Goal: Information Seeking & Learning: Check status

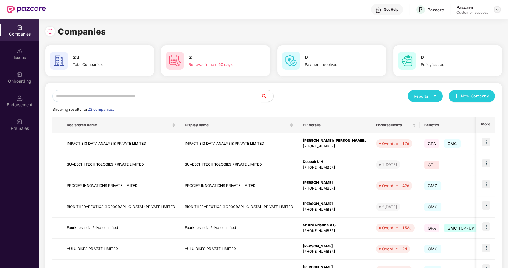
click at [496, 11] on img at bounding box center [497, 9] width 5 height 5
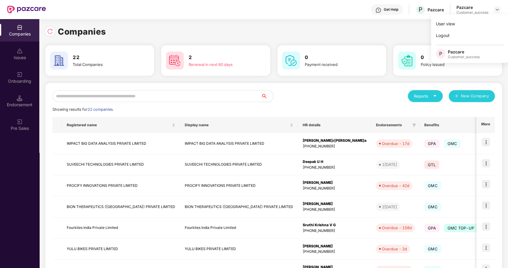
click at [192, 97] on input "text" at bounding box center [156, 96] width 209 height 12
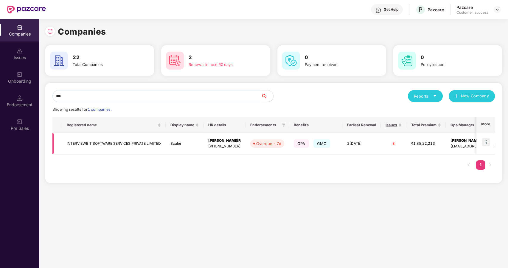
type input "***"
click at [486, 139] on img at bounding box center [486, 142] width 8 height 8
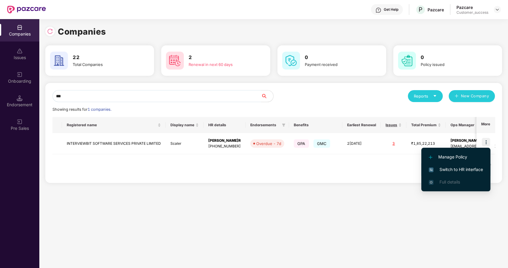
click at [465, 167] on span "Switch to HR interface" at bounding box center [456, 169] width 54 height 7
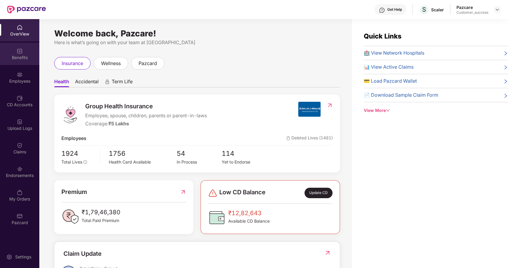
click at [22, 58] on div "Benefits" at bounding box center [19, 58] width 39 height 6
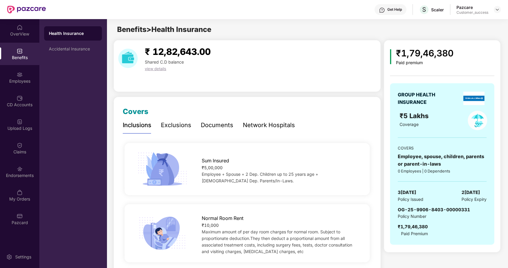
click at [214, 125] on div "Documents" at bounding box center [217, 124] width 32 height 9
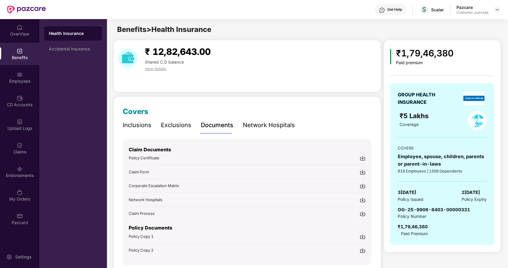
click at [157, 155] on div "Policy Certificate" at bounding box center [144, 158] width 31 height 6
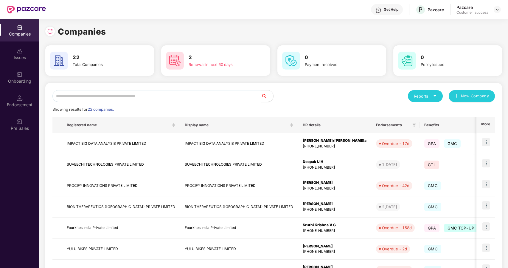
click at [108, 94] on input "text" at bounding box center [156, 96] width 209 height 12
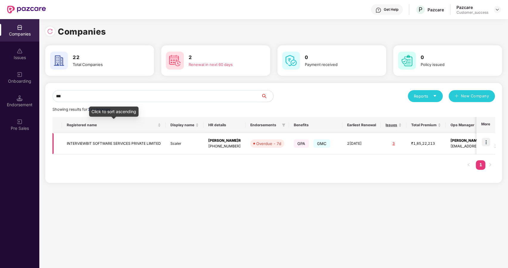
type input "***"
click at [73, 142] on td "INTERVIEWBIT SOFTWARE SERVICES PRIVATE LIMITED" at bounding box center [114, 143] width 104 height 21
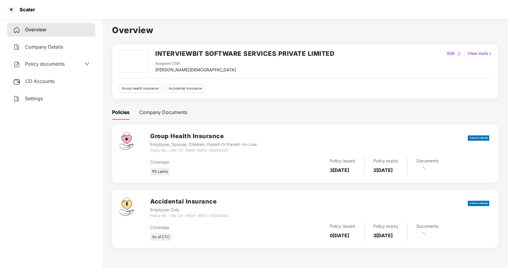
click at [38, 64] on span "Policy documents" at bounding box center [45, 64] width 40 height 6
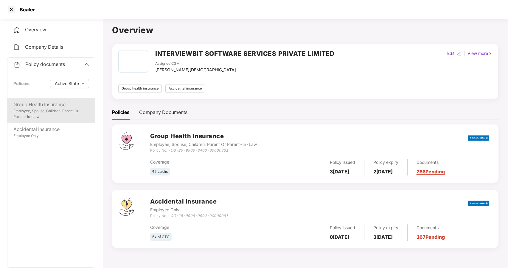
click at [39, 99] on div "Group Health Insurance Employee, Spouse, Children, Parent Or Parent-In-Law" at bounding box center [51, 110] width 88 height 25
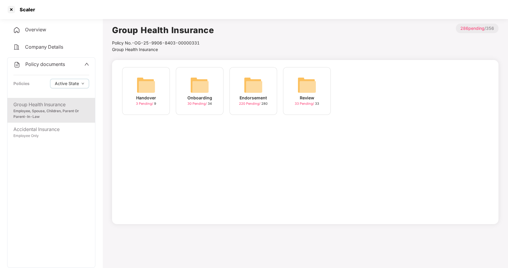
click at [197, 92] on img at bounding box center [199, 84] width 19 height 19
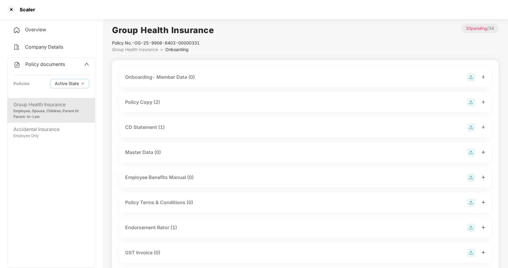
click at [143, 100] on div "Policy Copy (2)" at bounding box center [142, 101] width 35 height 7
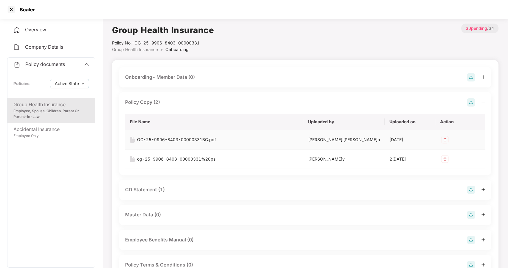
click at [150, 137] on div "OG-25-9906-8403-00000331BC.pdf" at bounding box center [176, 139] width 79 height 7
click at [10, 10] on div at bounding box center [12, 10] width 10 height 10
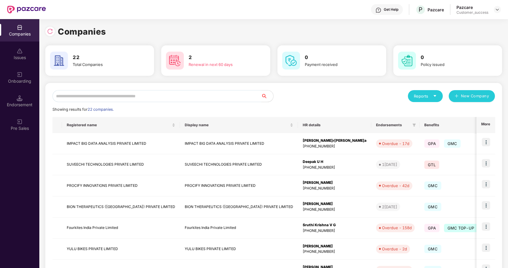
click at [77, 96] on input "text" at bounding box center [156, 96] width 209 height 12
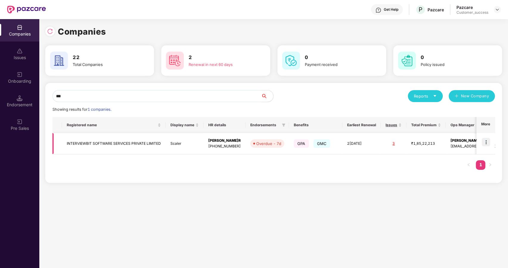
type input "***"
click at [79, 141] on td "INTERVIEWBIT SOFTWARE SERVICES PRIVATE LIMITED" at bounding box center [114, 143] width 104 height 21
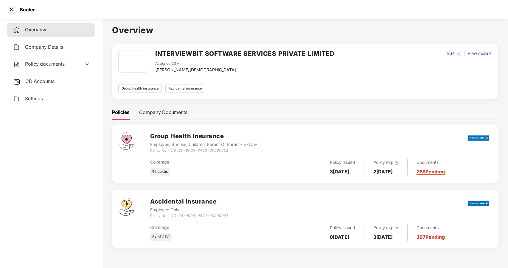
click at [59, 63] on span "Policy documents" at bounding box center [45, 64] width 40 height 6
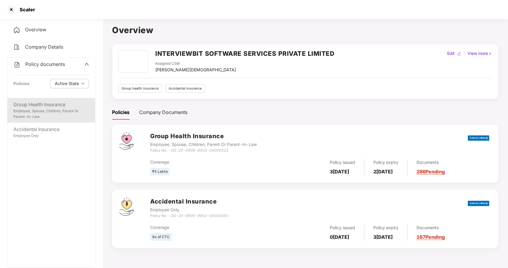
click at [49, 109] on div "Employee, Spouse, Children, Parent Or Parent-In-Law" at bounding box center [51, 113] width 76 height 11
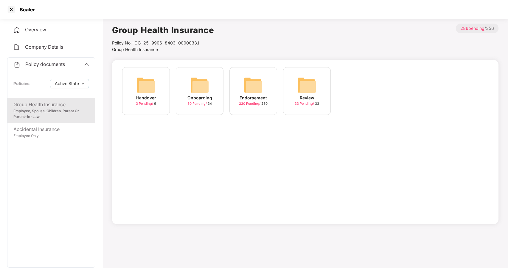
click at [194, 86] on img at bounding box center [199, 84] width 19 height 19
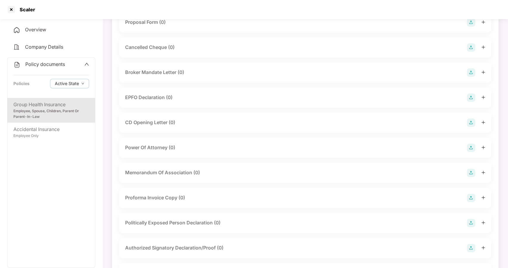
scroll to position [406, 0]
click at [11, 6] on div at bounding box center [12, 10] width 10 height 10
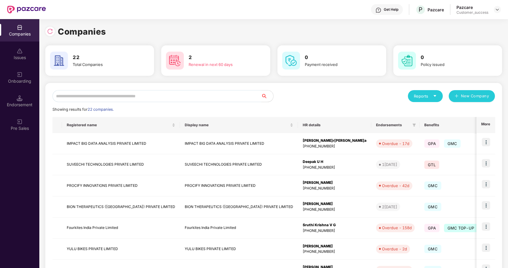
click at [116, 96] on input "text" at bounding box center [156, 96] width 209 height 12
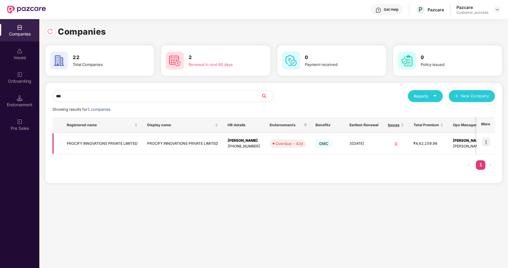
type input "***"
click at [486, 140] on img at bounding box center [486, 142] width 8 height 8
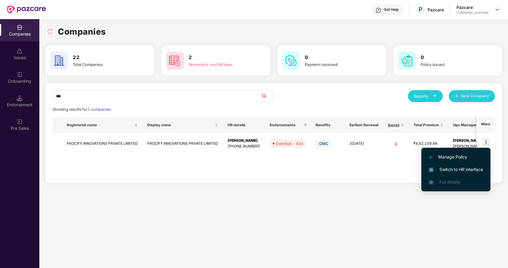
click at [439, 169] on span "Switch to HR interface" at bounding box center [456, 169] width 54 height 7
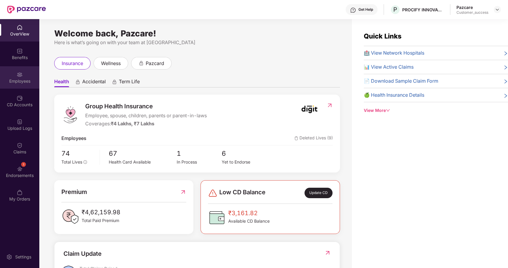
click at [22, 73] on img at bounding box center [20, 75] width 6 height 6
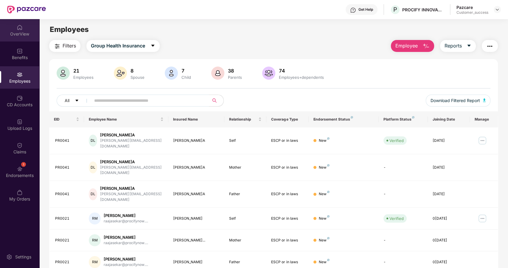
click at [21, 37] on div "OverView" at bounding box center [19, 30] width 39 height 22
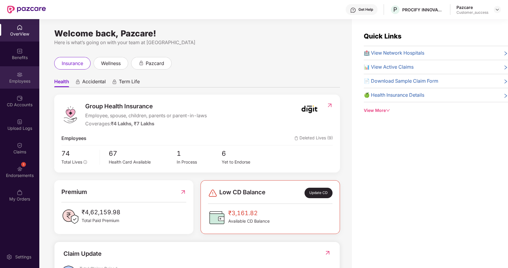
click at [25, 75] on div "Employees" at bounding box center [19, 77] width 39 height 22
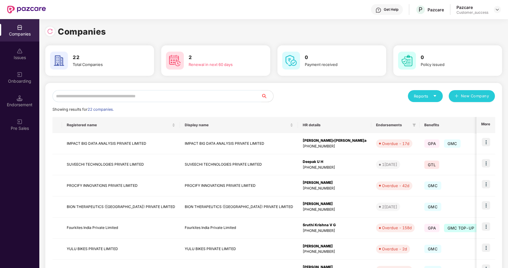
click at [117, 94] on input "text" at bounding box center [156, 96] width 209 height 12
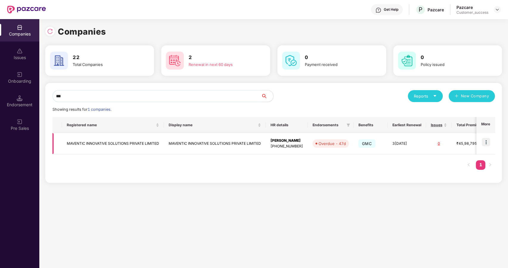
type input "***"
click at [487, 144] on img at bounding box center [486, 142] width 8 height 8
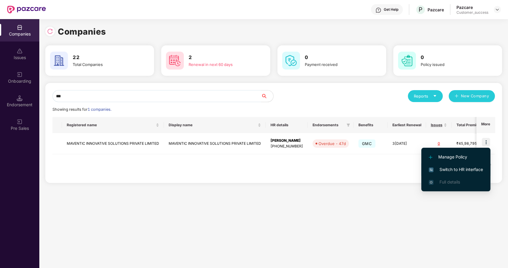
click at [464, 168] on span "Switch to HR interface" at bounding box center [456, 169] width 54 height 7
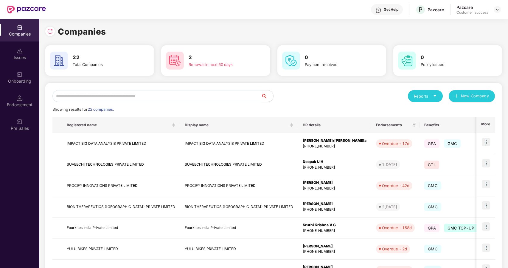
click at [67, 96] on input "text" at bounding box center [156, 96] width 209 height 12
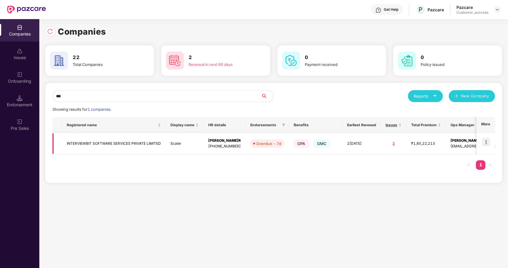
type input "***"
click at [487, 140] on img at bounding box center [486, 142] width 8 height 8
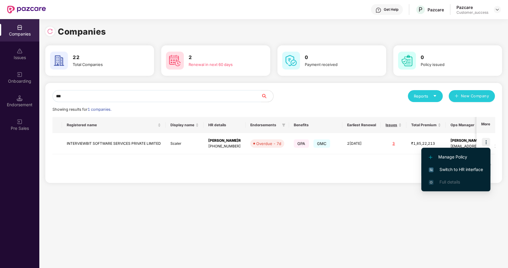
click at [446, 167] on span "Switch to HR interface" at bounding box center [456, 169] width 54 height 7
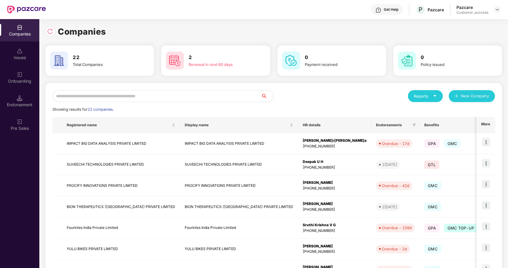
click at [105, 95] on input "text" at bounding box center [156, 96] width 209 height 12
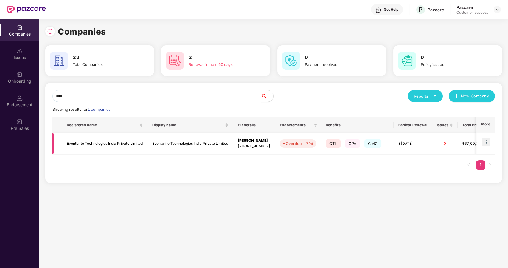
type input "****"
click at [484, 142] on img at bounding box center [486, 142] width 8 height 8
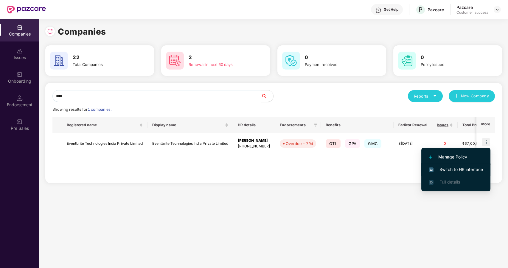
click at [441, 167] on span "Switch to HR interface" at bounding box center [456, 169] width 54 height 7
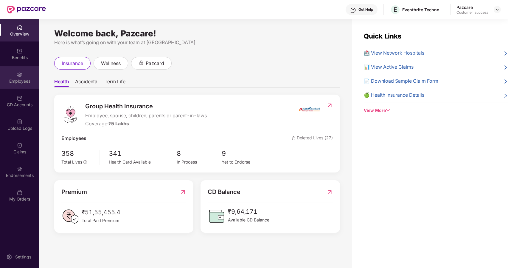
click at [27, 78] on div "Employees" at bounding box center [19, 81] width 39 height 6
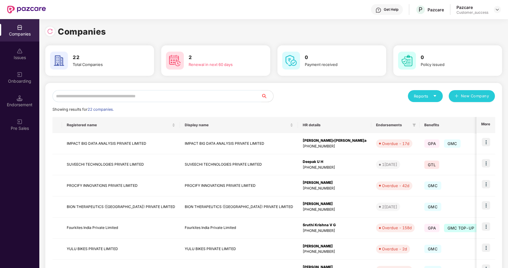
click at [102, 95] on input "text" at bounding box center [156, 96] width 209 height 12
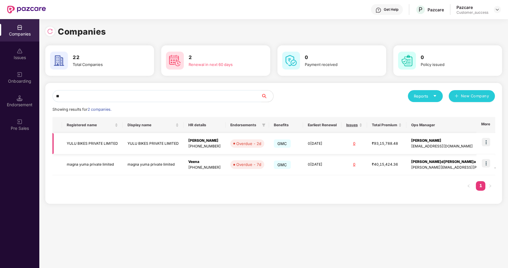
type input "**"
click at [486, 141] on img at bounding box center [486, 142] width 8 height 8
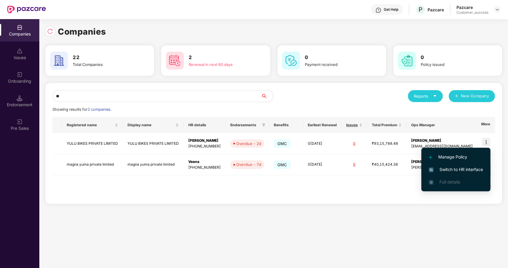
click at [444, 167] on span "Switch to HR interface" at bounding box center [456, 169] width 54 height 7
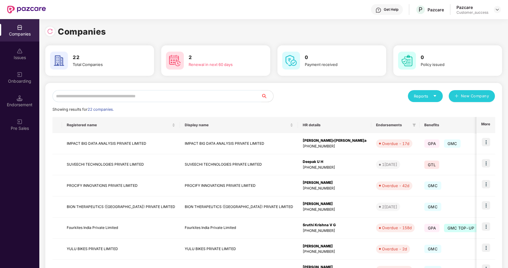
click at [179, 90] on input "text" at bounding box center [156, 96] width 209 height 12
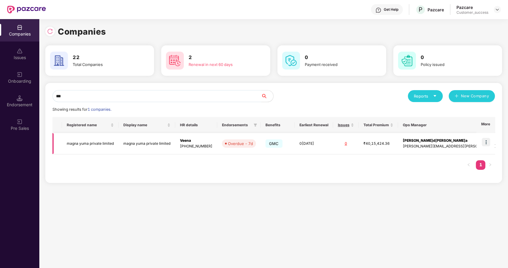
type input "***"
click at [486, 142] on img at bounding box center [486, 142] width 8 height 8
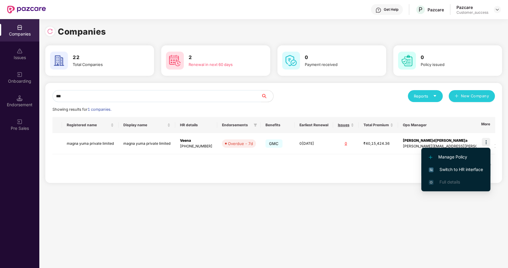
click at [438, 171] on span "Switch to HR interface" at bounding box center [456, 169] width 54 height 7
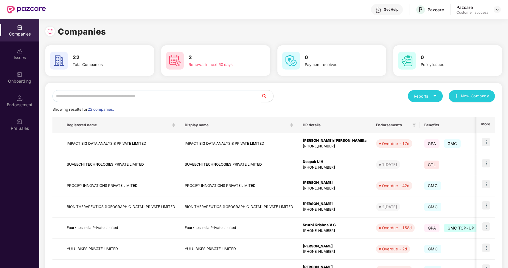
click at [128, 98] on input "text" at bounding box center [156, 96] width 209 height 12
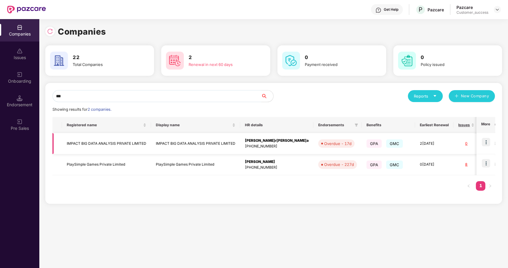
type input "***"
click at [485, 139] on img at bounding box center [486, 142] width 8 height 8
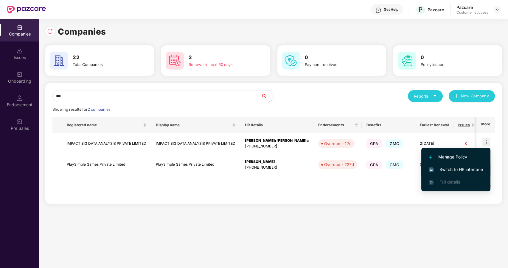
click at [452, 167] on span "Switch to HR interface" at bounding box center [456, 169] width 54 height 7
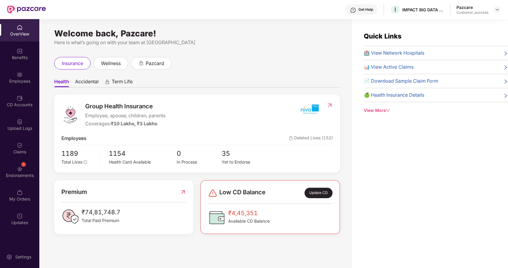
click at [15, 82] on div "Employees" at bounding box center [19, 81] width 39 height 6
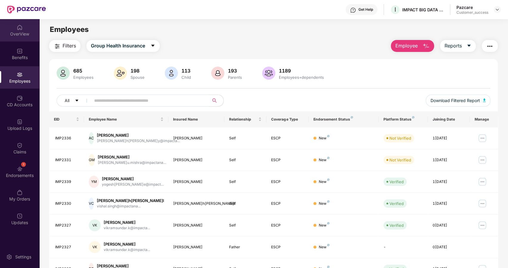
click at [16, 39] on div "OverView" at bounding box center [19, 30] width 39 height 22
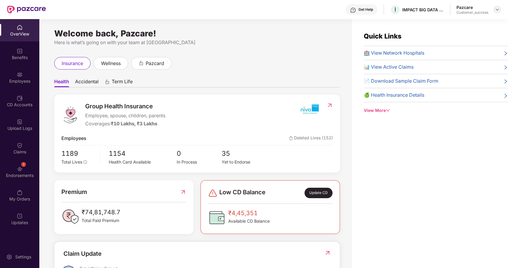
click at [497, 8] on img at bounding box center [497, 9] width 5 height 5
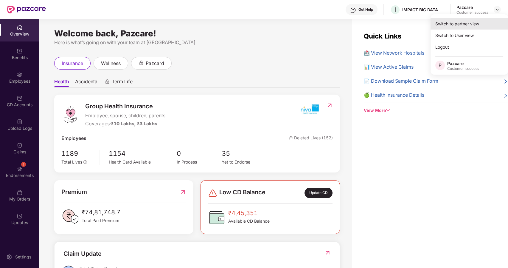
click at [462, 21] on div "Switch to partner view" at bounding box center [469, 24] width 77 height 12
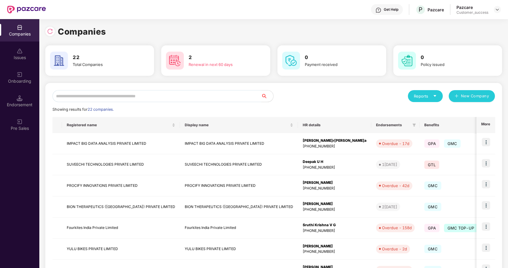
click at [125, 98] on input "text" at bounding box center [156, 96] width 209 height 12
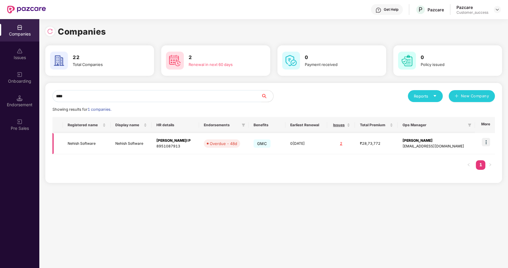
type input "****"
click at [486, 140] on img at bounding box center [486, 142] width 8 height 8
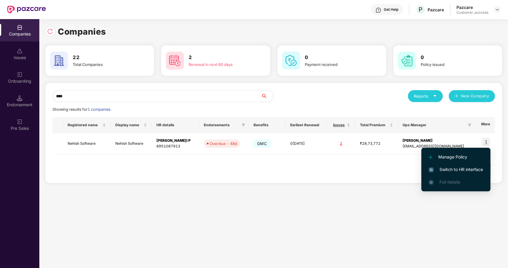
click at [439, 166] on span "Switch to HR interface" at bounding box center [456, 169] width 54 height 7
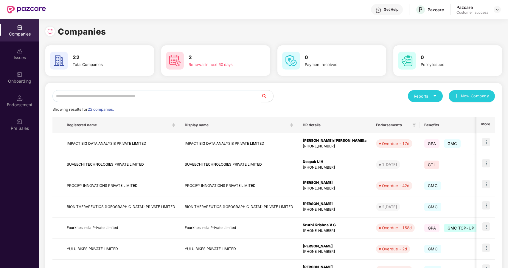
click at [68, 96] on input "text" at bounding box center [156, 96] width 209 height 12
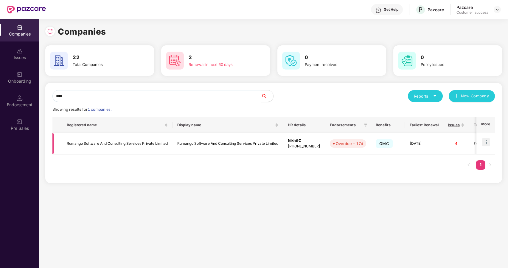
type input "****"
click at [486, 141] on img at bounding box center [486, 142] width 8 height 8
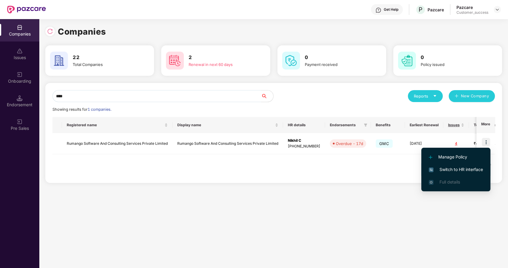
click at [437, 168] on span "Switch to HR interface" at bounding box center [456, 169] width 54 height 7
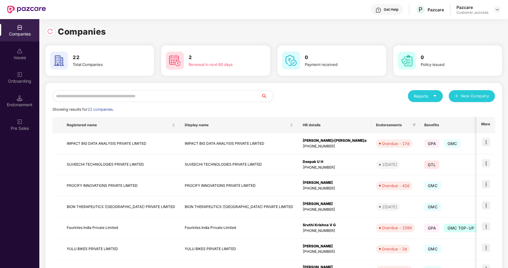
click at [95, 97] on input "text" at bounding box center [156, 96] width 209 height 12
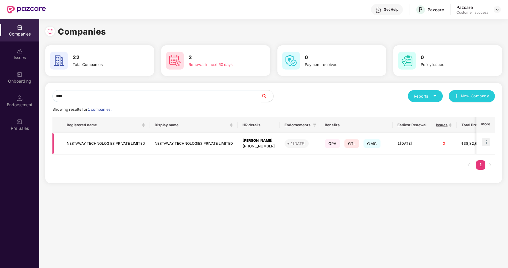
type input "****"
click at [487, 140] on img at bounding box center [486, 142] width 8 height 8
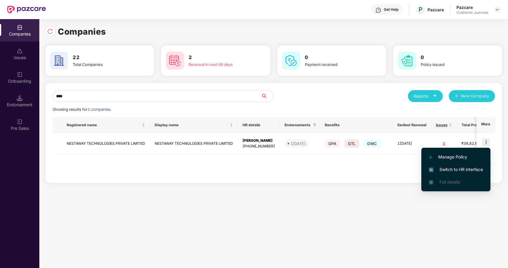
click at [442, 168] on span "Switch to HR interface" at bounding box center [456, 169] width 54 height 7
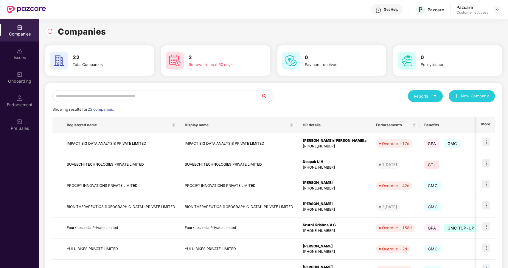
click at [89, 94] on input "text" at bounding box center [156, 96] width 209 height 12
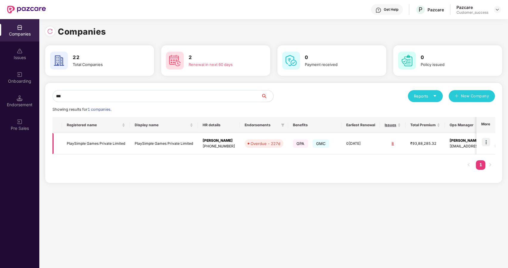
type input "***"
click at [486, 141] on img at bounding box center [486, 142] width 8 height 8
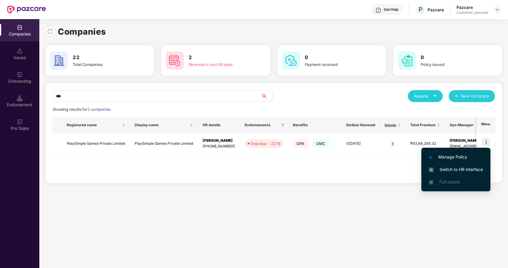
click at [437, 168] on span "Switch to HR interface" at bounding box center [456, 169] width 54 height 7
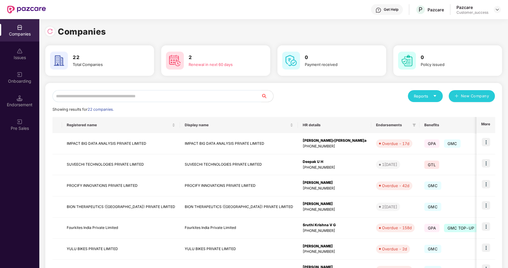
click at [93, 96] on input "text" at bounding box center [156, 96] width 209 height 12
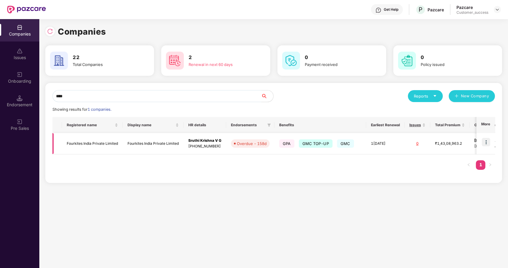
type input "****"
click at [484, 139] on img at bounding box center [486, 142] width 8 height 8
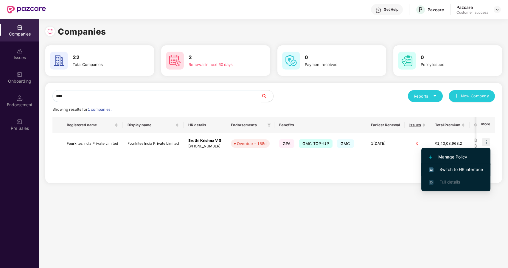
click at [453, 166] on span "Switch to HR interface" at bounding box center [456, 169] width 54 height 7
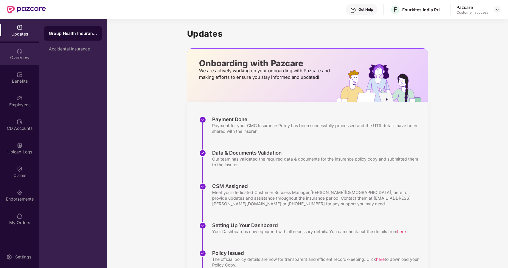
click at [20, 48] on img at bounding box center [20, 51] width 6 height 6
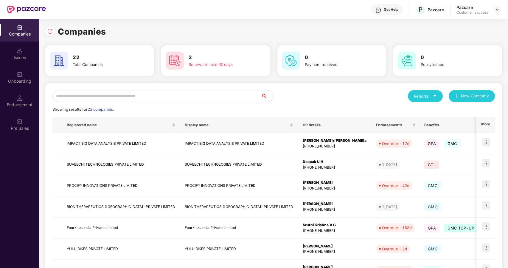
click at [115, 97] on input "text" at bounding box center [156, 96] width 209 height 12
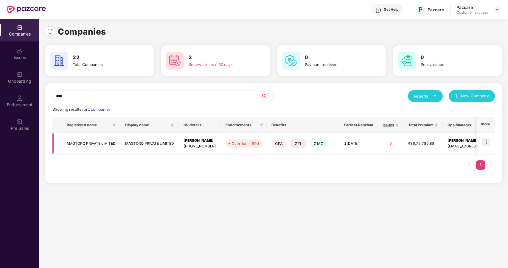
type input "****"
click at [485, 141] on img at bounding box center [486, 142] width 8 height 8
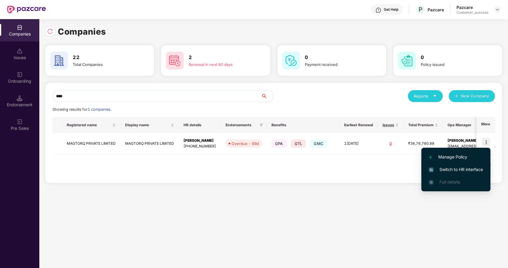
click at [444, 170] on span "Switch to HR interface" at bounding box center [456, 169] width 54 height 7
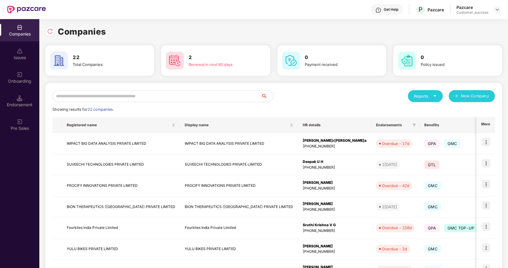
click at [75, 95] on input "text" at bounding box center [156, 96] width 209 height 12
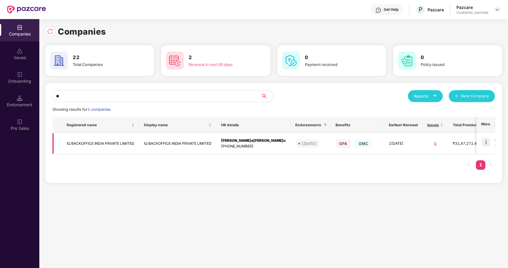
type input "**"
click at [486, 141] on img at bounding box center [486, 142] width 8 height 8
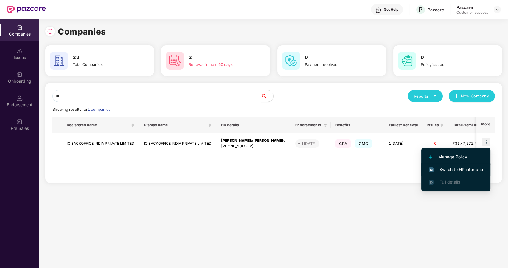
click at [451, 169] on span "Switch to HR interface" at bounding box center [456, 169] width 54 height 7
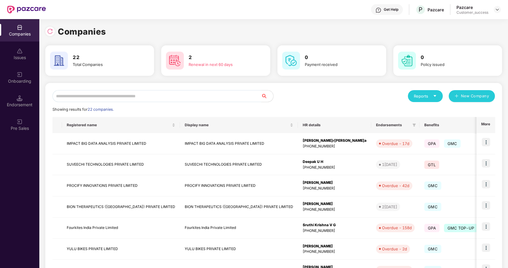
click at [105, 97] on input "text" at bounding box center [156, 96] width 209 height 12
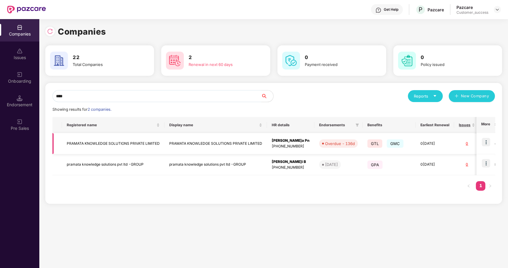
type input "****"
click at [485, 141] on img at bounding box center [486, 142] width 8 height 8
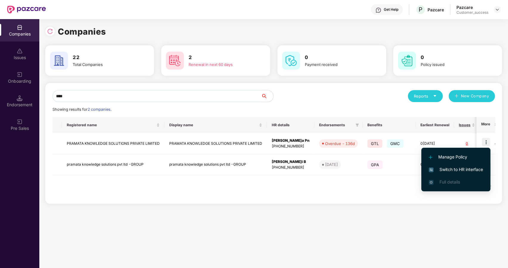
click at [444, 165] on li "Switch to HR interface" at bounding box center [455, 169] width 69 height 13
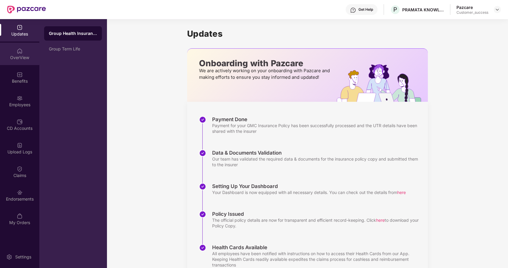
click at [21, 57] on div "OverView" at bounding box center [19, 58] width 39 height 6
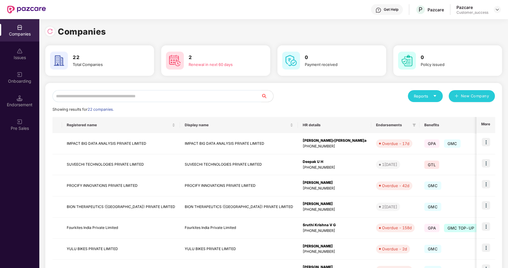
click at [111, 99] on input "text" at bounding box center [156, 96] width 209 height 12
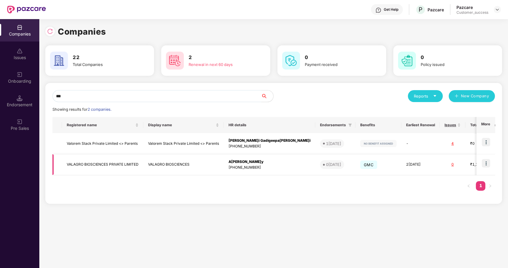
type input "***"
click at [484, 160] on img at bounding box center [486, 163] width 8 height 8
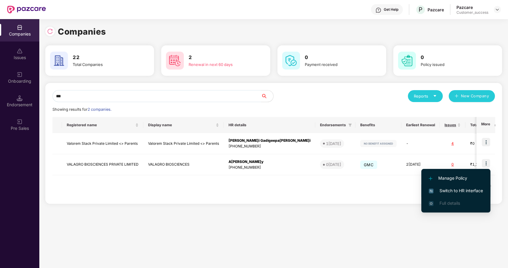
click at [440, 187] on span "Switch to HR interface" at bounding box center [456, 190] width 54 height 7
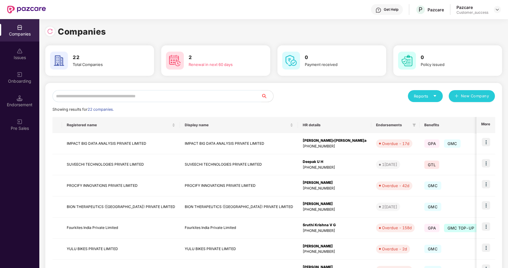
click at [190, 97] on input "text" at bounding box center [156, 96] width 209 height 12
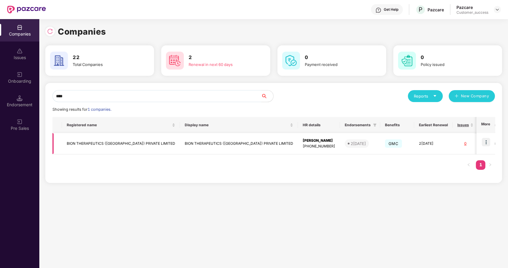
type input "****"
click at [486, 139] on img at bounding box center [486, 142] width 8 height 8
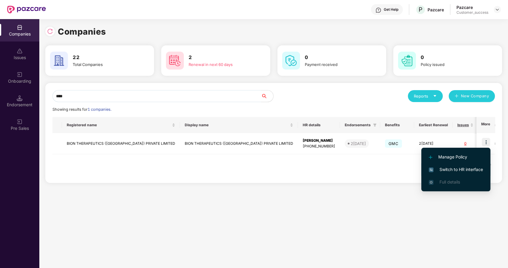
click at [437, 164] on li "Switch to HR interface" at bounding box center [455, 169] width 69 height 13
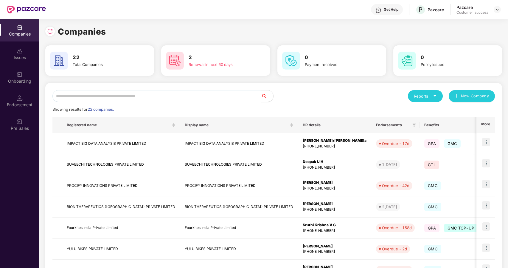
click at [102, 99] on input "text" at bounding box center [156, 96] width 209 height 12
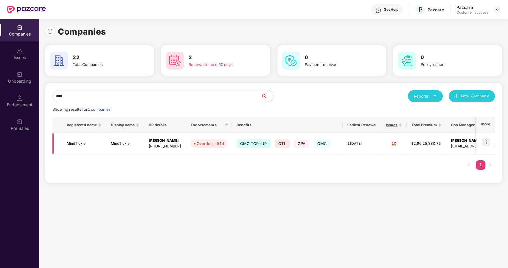
type input "****"
click at [489, 141] on img at bounding box center [486, 142] width 8 height 8
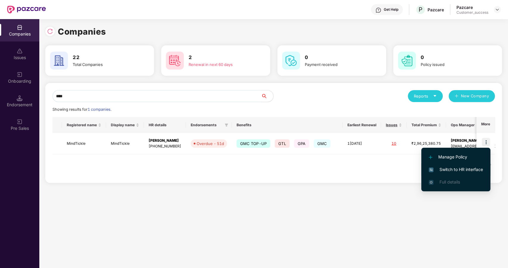
click at [455, 170] on span "Switch to HR interface" at bounding box center [456, 169] width 54 height 7
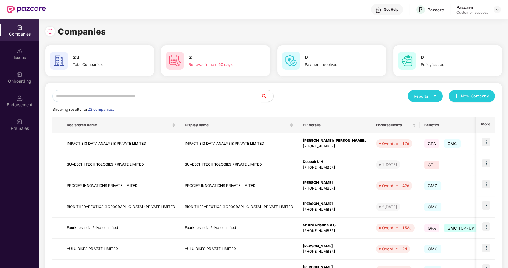
click at [161, 95] on input "text" at bounding box center [156, 96] width 209 height 12
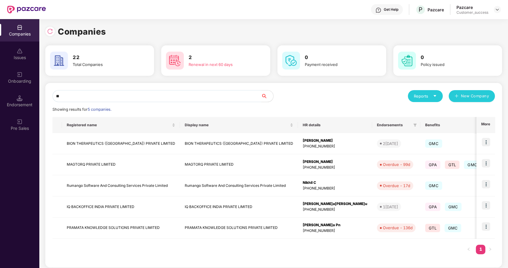
type input "*"
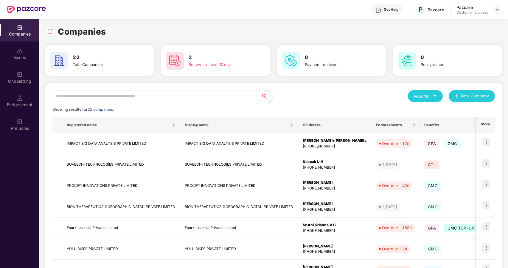
click at [155, 94] on input "text" at bounding box center [156, 96] width 209 height 12
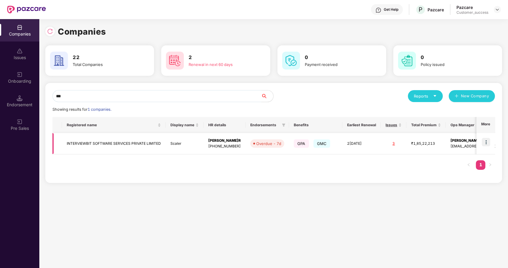
type input "***"
click at [486, 139] on img at bounding box center [486, 142] width 8 height 8
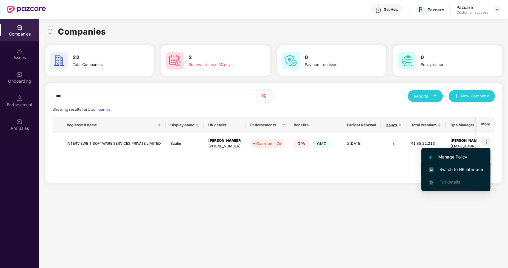
click at [435, 167] on span "Switch to HR interface" at bounding box center [456, 169] width 54 height 7
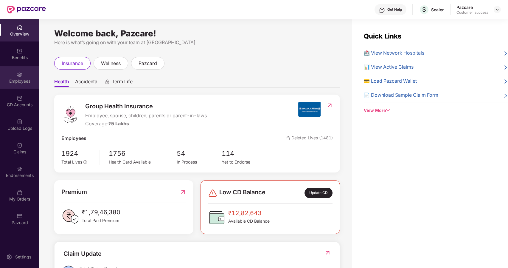
click at [21, 80] on div "Employees" at bounding box center [19, 81] width 39 height 6
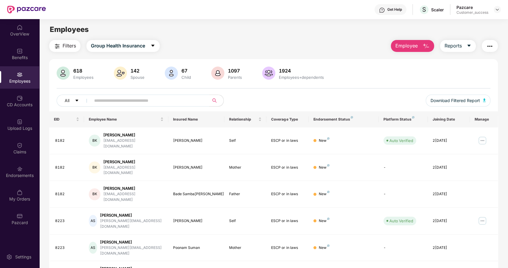
click at [103, 101] on input "text" at bounding box center [147, 100] width 107 height 9
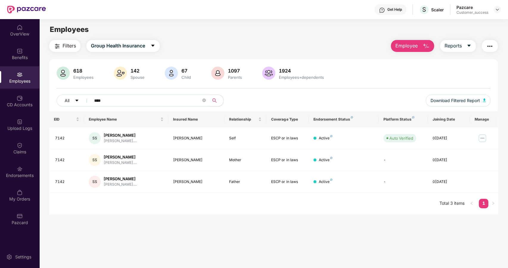
drag, startPoint x: 156, startPoint y: 99, endPoint x: 83, endPoint y: 108, distance: 73.0
click at [83, 108] on div "All **** Download Filtered Report" at bounding box center [274, 102] width 434 height 17
paste input "*****"
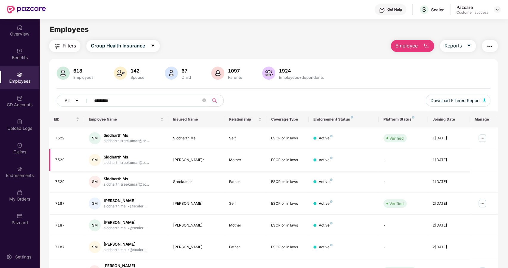
scroll to position [36, 0]
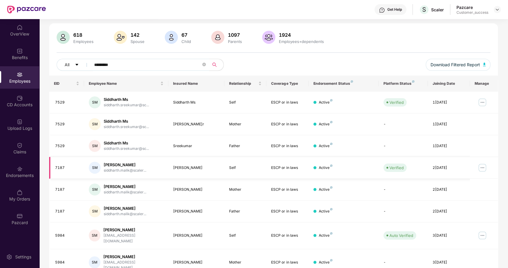
type input "*********"
click at [484, 166] on img at bounding box center [483, 168] width 10 height 10
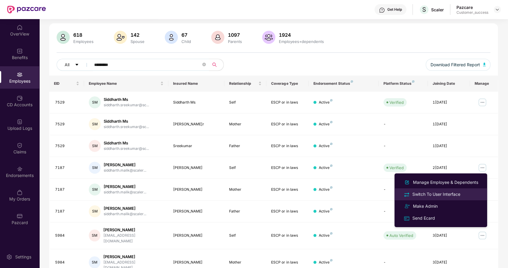
click at [437, 191] on div "Switch To User Interface" at bounding box center [436, 194] width 50 height 7
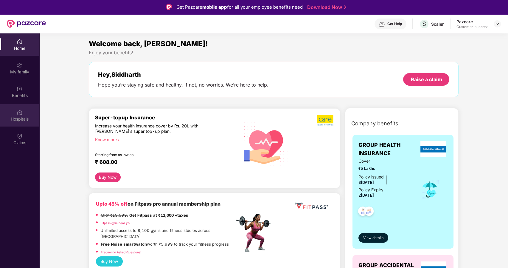
click at [22, 119] on div "Hospitals" at bounding box center [19, 119] width 39 height 6
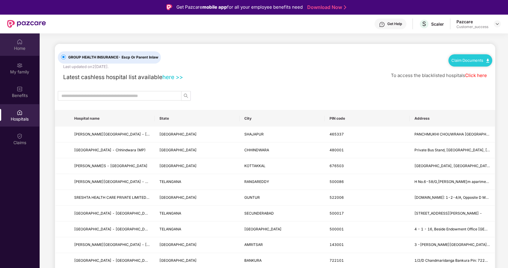
click at [21, 44] on img at bounding box center [20, 42] width 6 height 6
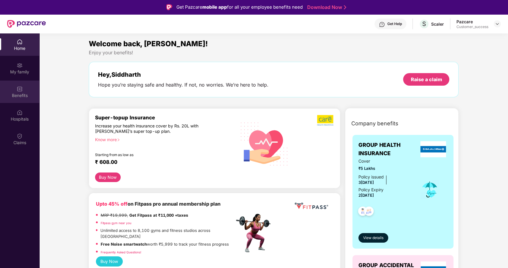
click at [19, 86] on img at bounding box center [20, 89] width 6 height 6
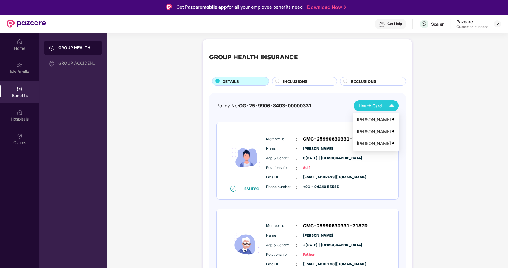
click at [384, 104] on div "Health Card" at bounding box center [378, 105] width 38 height 10
click at [392, 117] on div "[PERSON_NAME]" at bounding box center [376, 119] width 39 height 7
